Goal: Communication & Community: Answer question/provide support

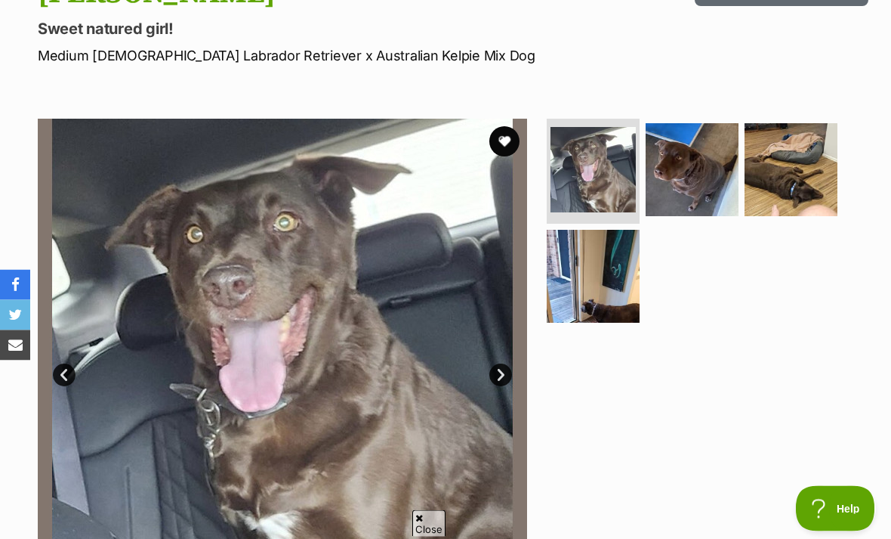
scroll to position [199, 0]
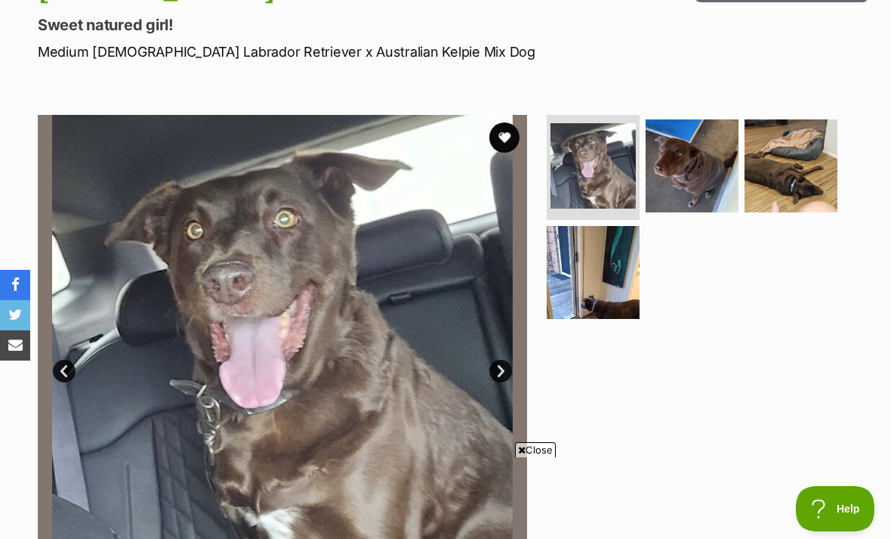
click at [504, 369] on link "Next" at bounding box center [500, 371] width 23 height 23
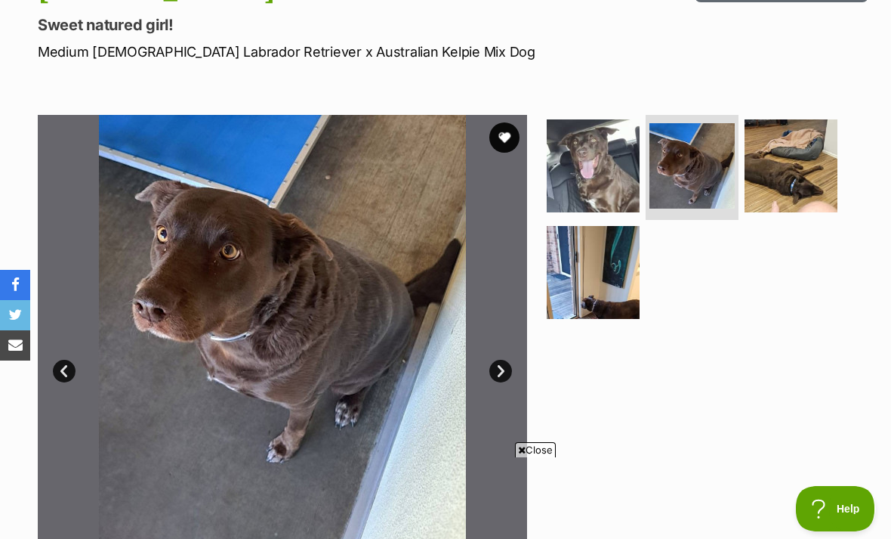
scroll to position [0, 0]
click at [498, 364] on link "Next" at bounding box center [500, 371] width 23 height 23
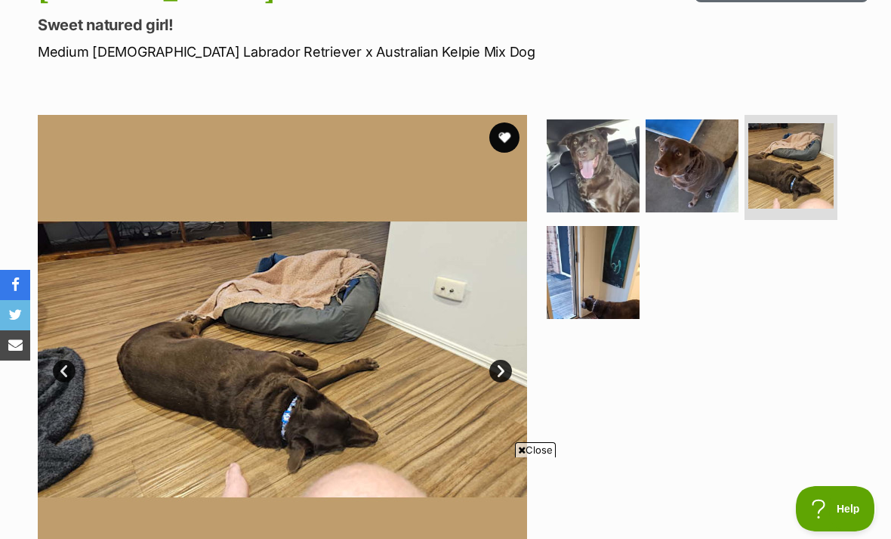
click at [499, 366] on link "Next" at bounding box center [500, 371] width 23 height 23
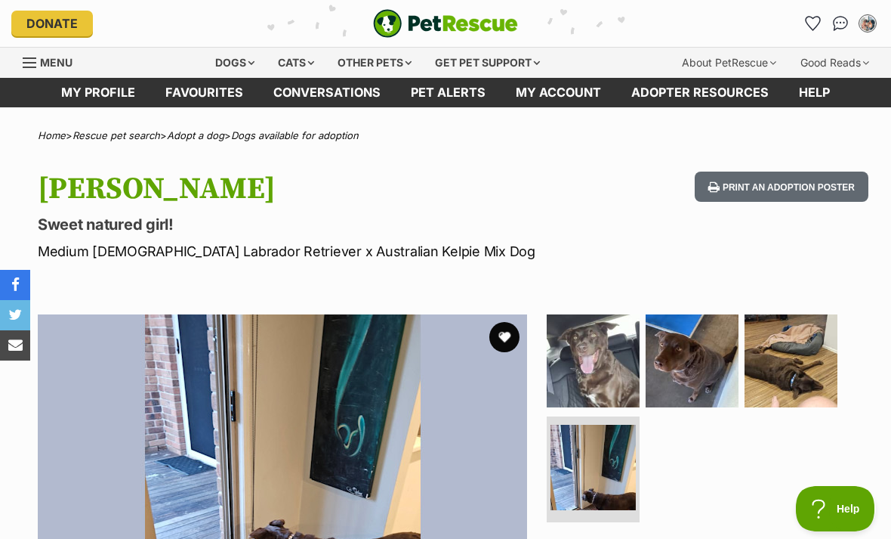
click at [836, 20] on img "Conversations" at bounding box center [841, 23] width 16 height 15
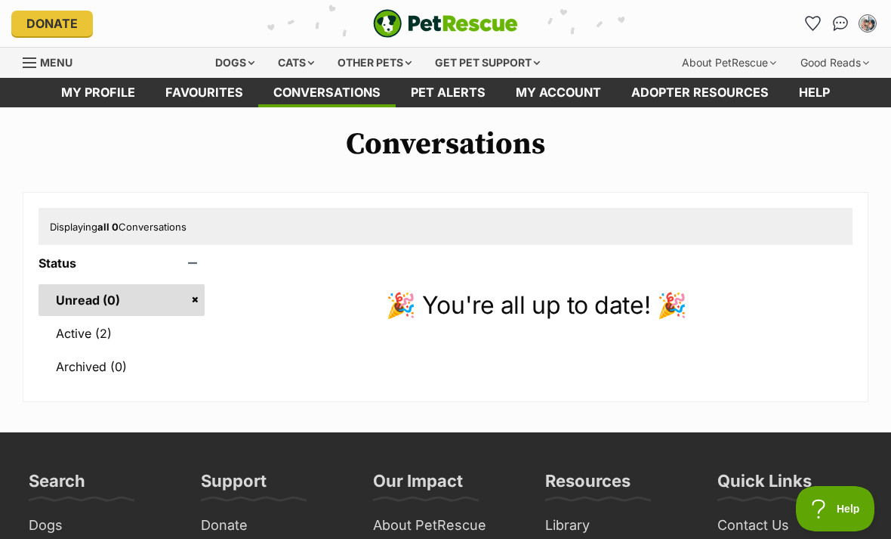
click at [133, 337] on link "Active (2)" at bounding box center [122, 333] width 166 height 32
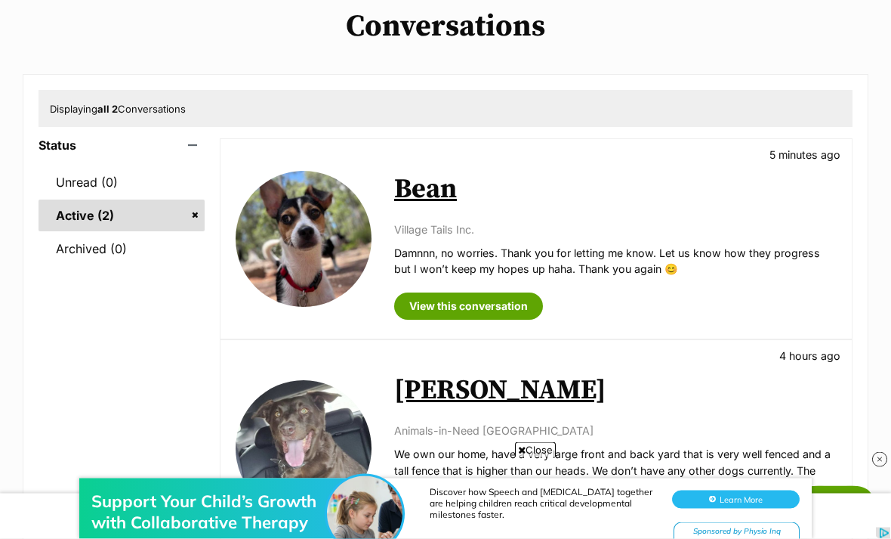
scroll to position [120, 0]
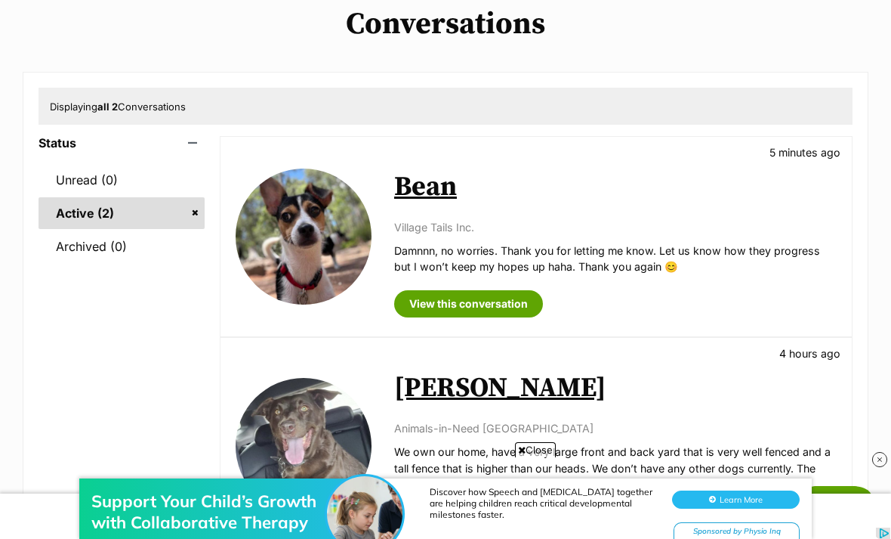
click at [440, 188] on link "Bean" at bounding box center [425, 187] width 63 height 34
